Goal: Subscribe to service/newsletter

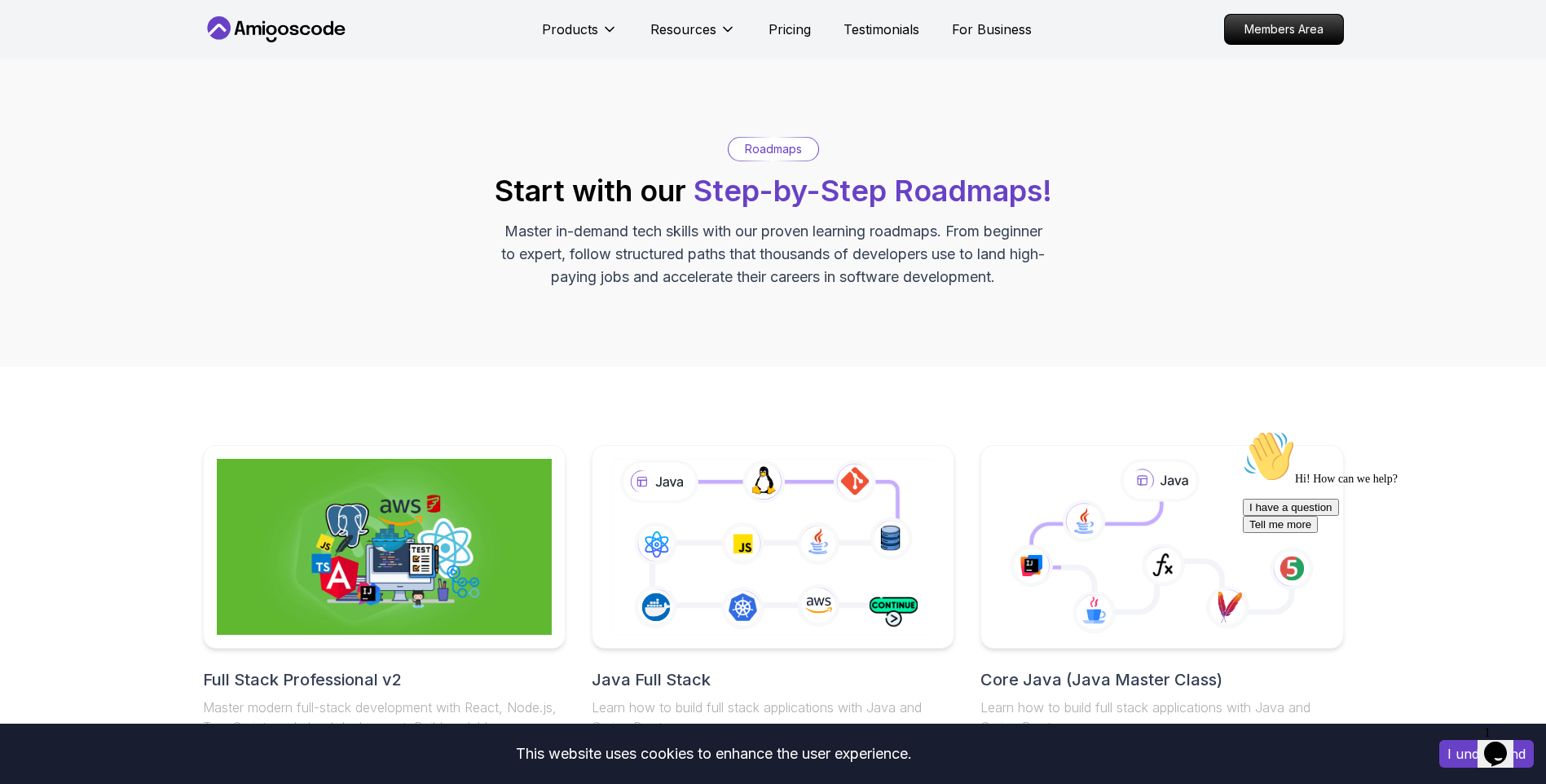
click at [323, 22] on icon at bounding box center [277, 30] width 147 height 26
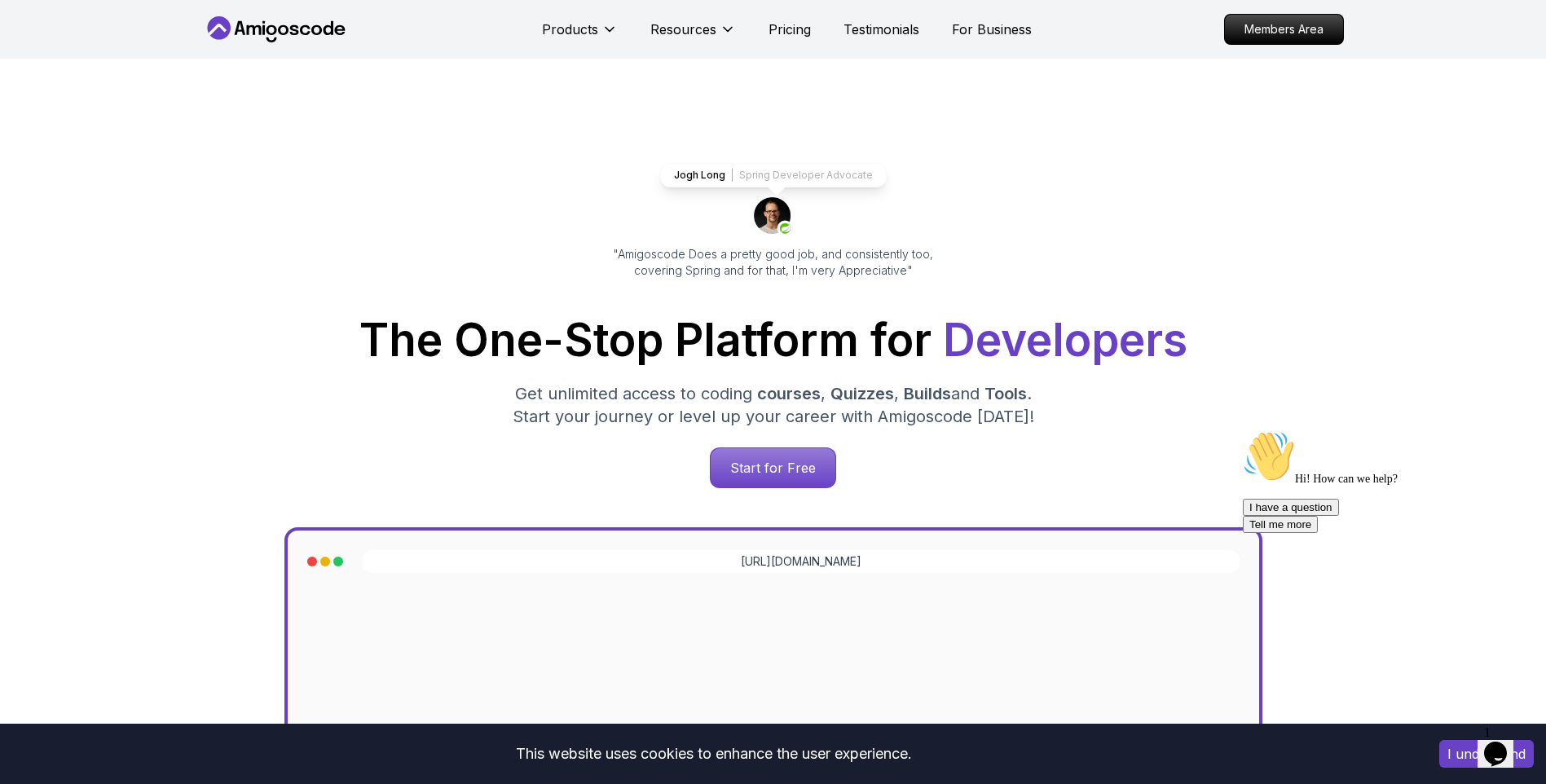
scroll to position [320, 0]
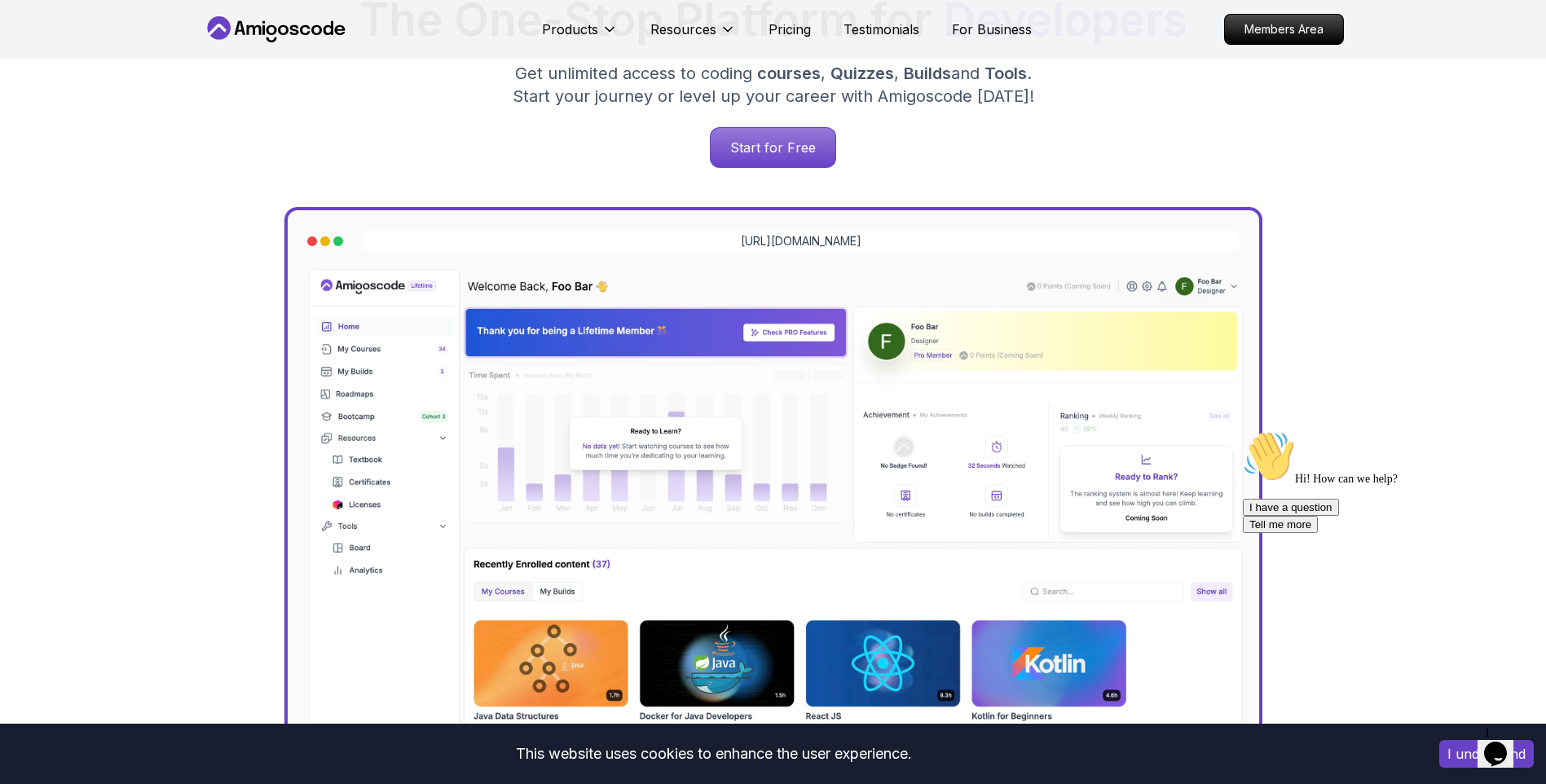
click at [1499, 740] on button "Opens Chat This icon Opens the chat window." at bounding box center [1495, 753] width 36 height 28
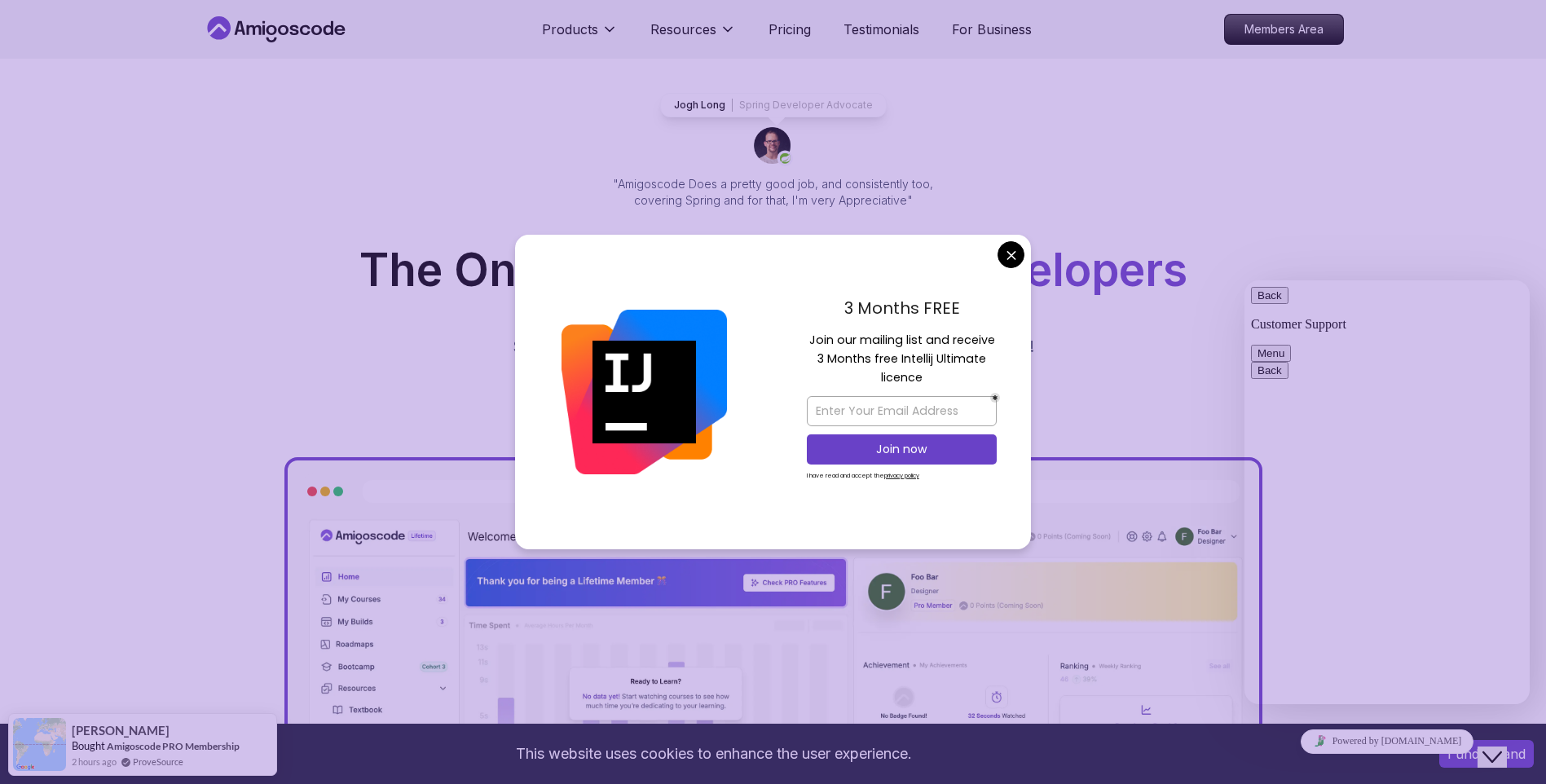
scroll to position [65, 0]
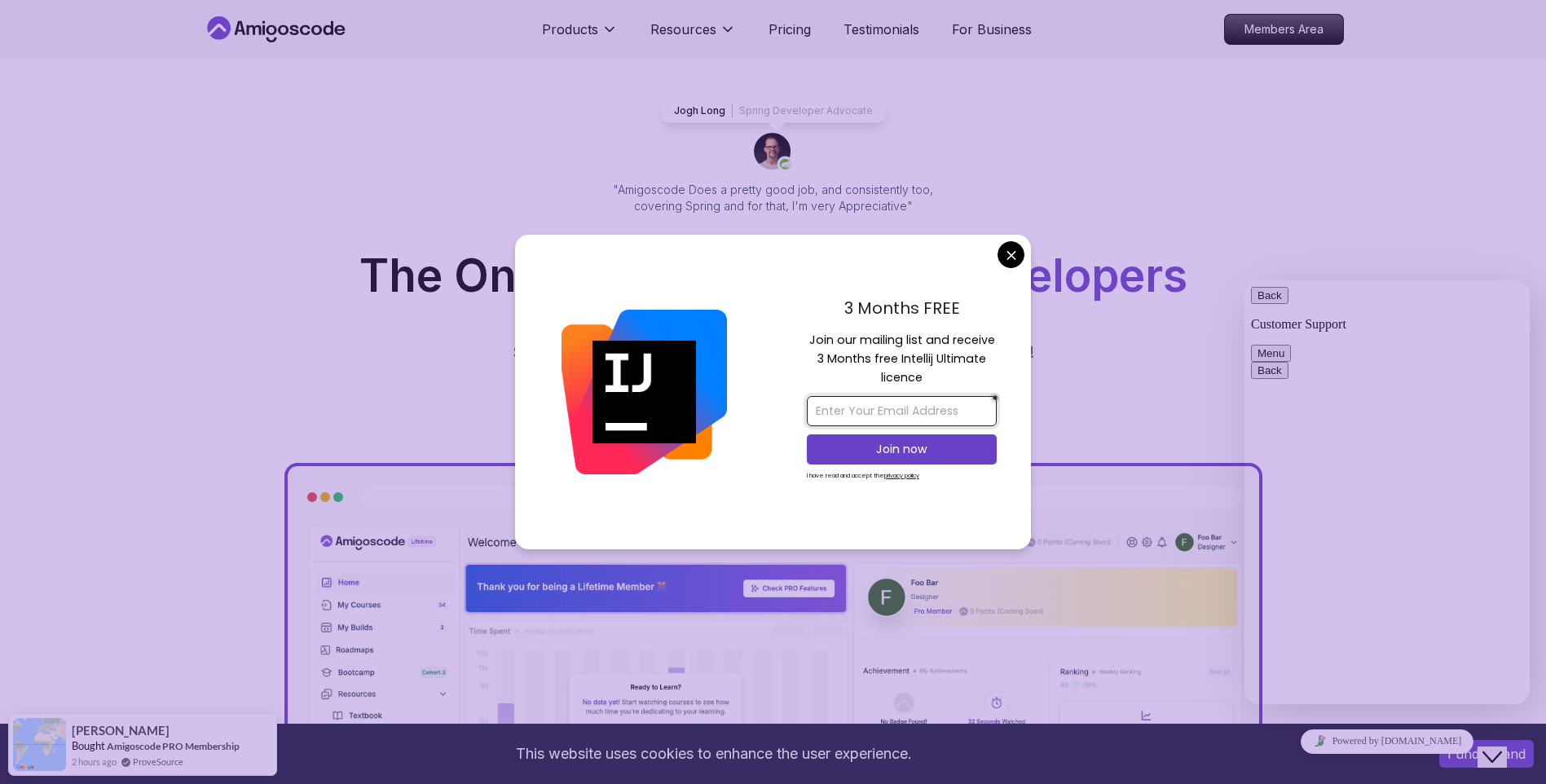
click at [931, 407] on input "email" at bounding box center [902, 411] width 190 height 31
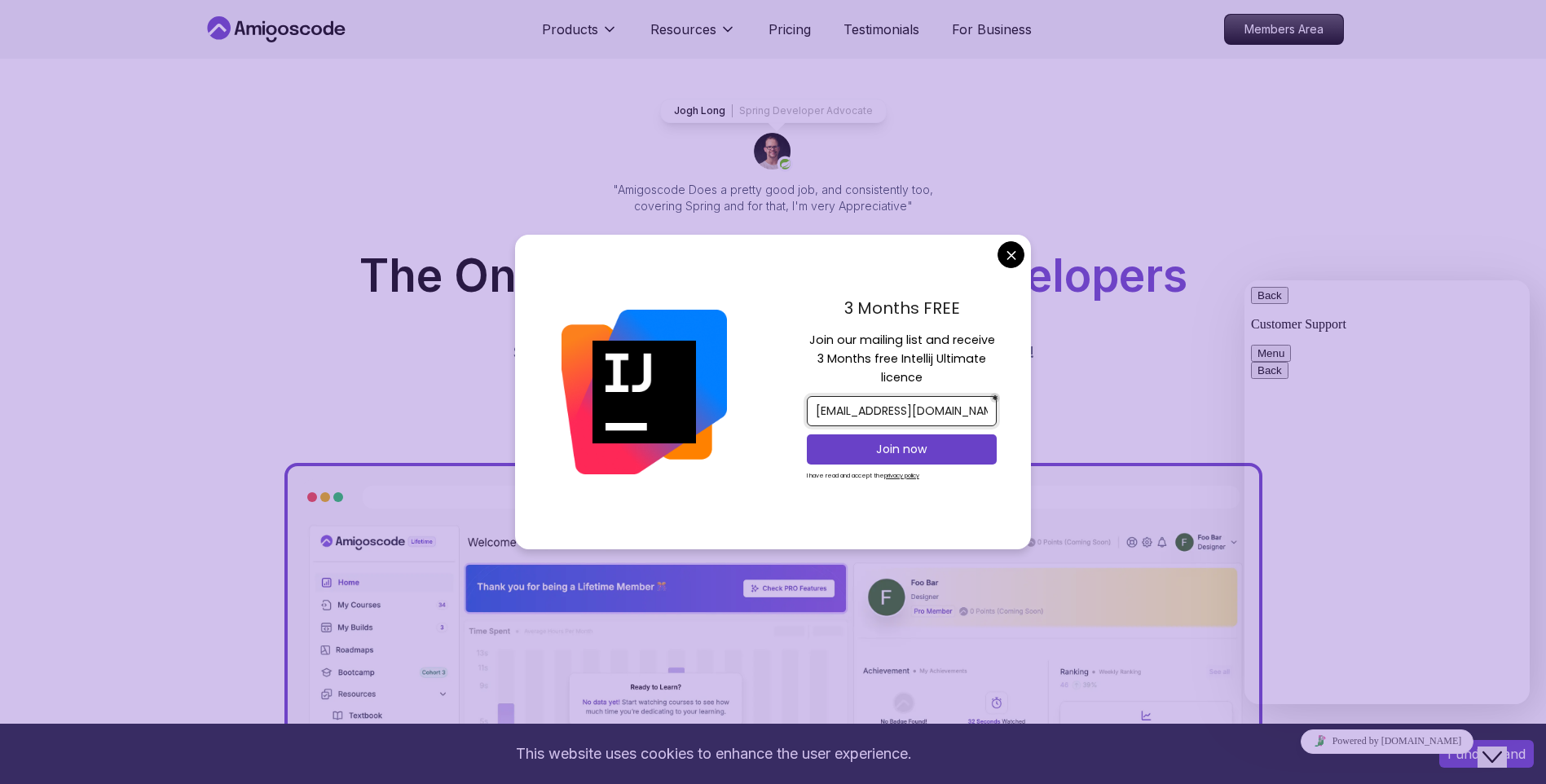
click at [953, 411] on input "[EMAIL_ADDRESS][DOMAIN_NAME]" at bounding box center [902, 411] width 190 height 31
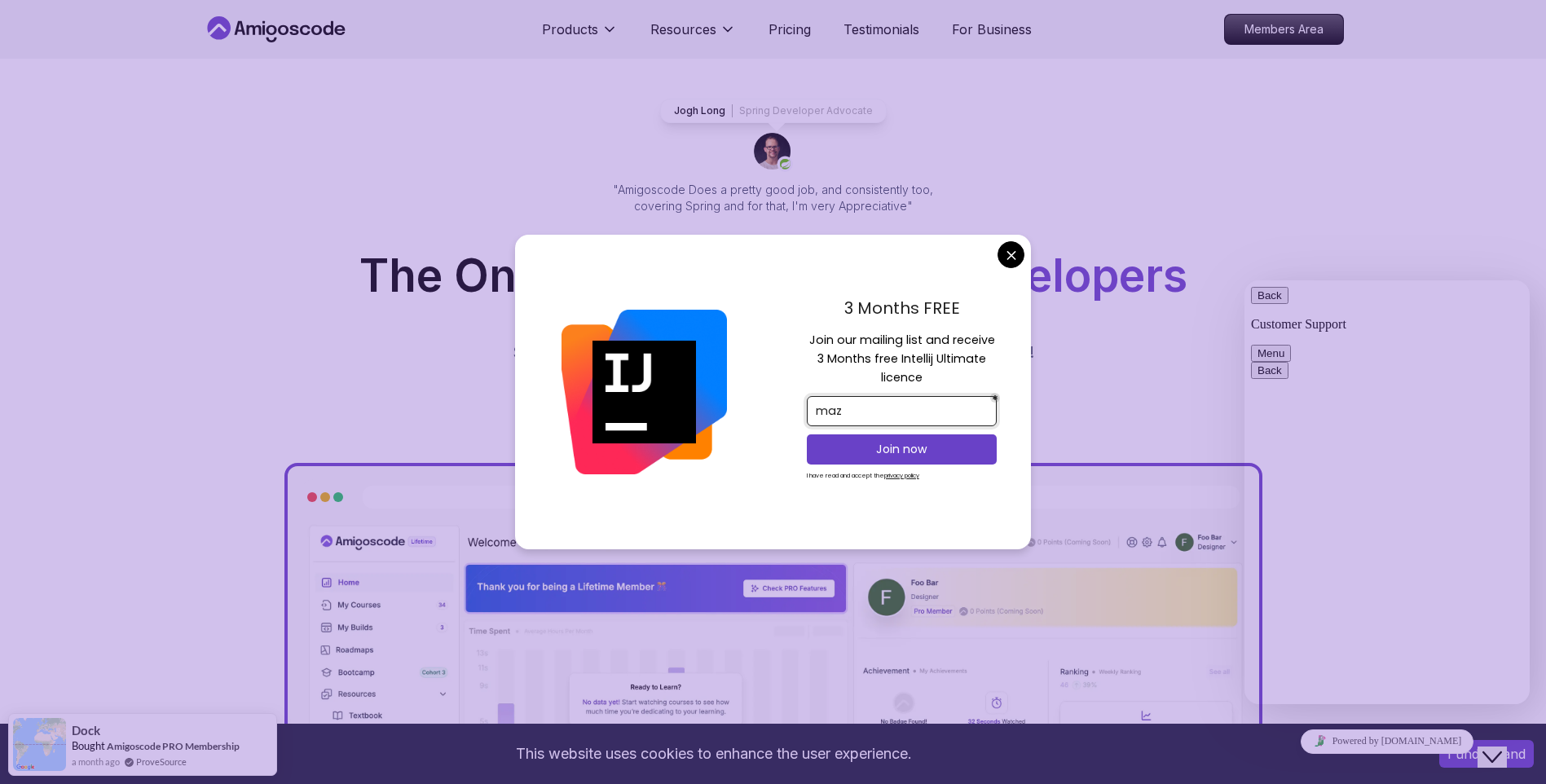
type input "[EMAIL_ADDRESS][DOMAIN_NAME]"
click at [948, 445] on p "Join now" at bounding box center [901, 448] width 154 height 17
